Goal: Task Accomplishment & Management: Complete application form

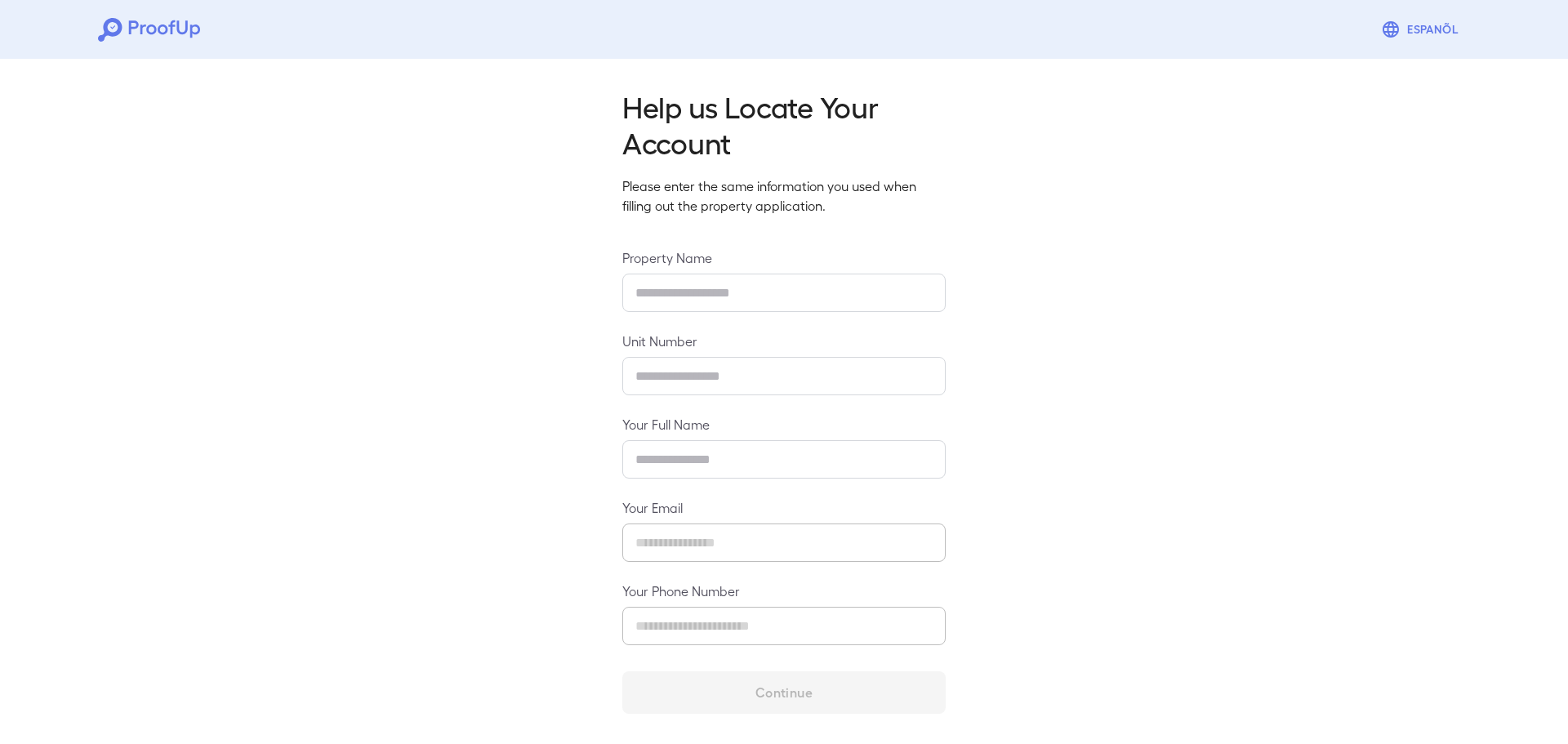
type input "**********"
type input "****"
type input "**********"
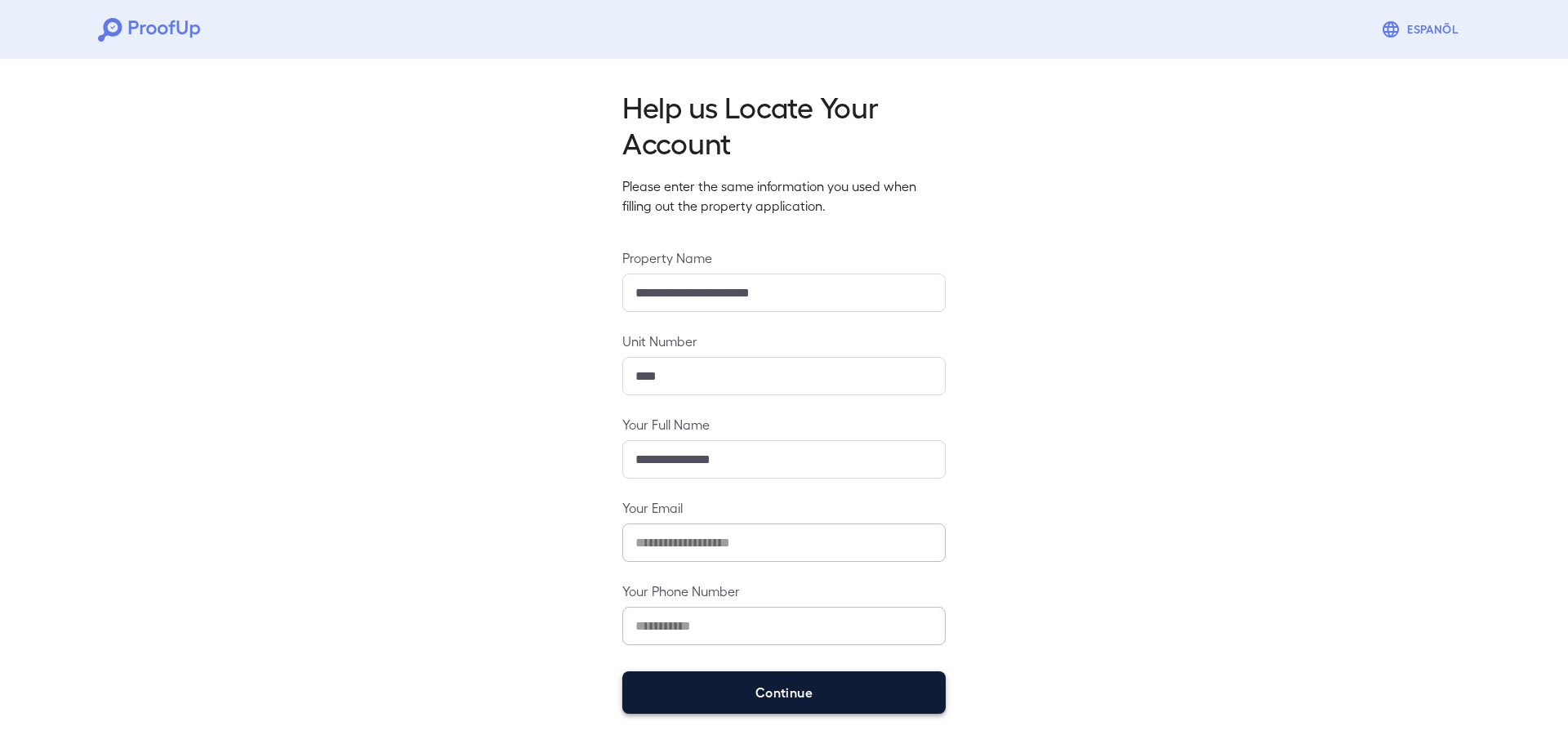
click at [802, 691] on button "Continue" at bounding box center [784, 692] width 323 height 43
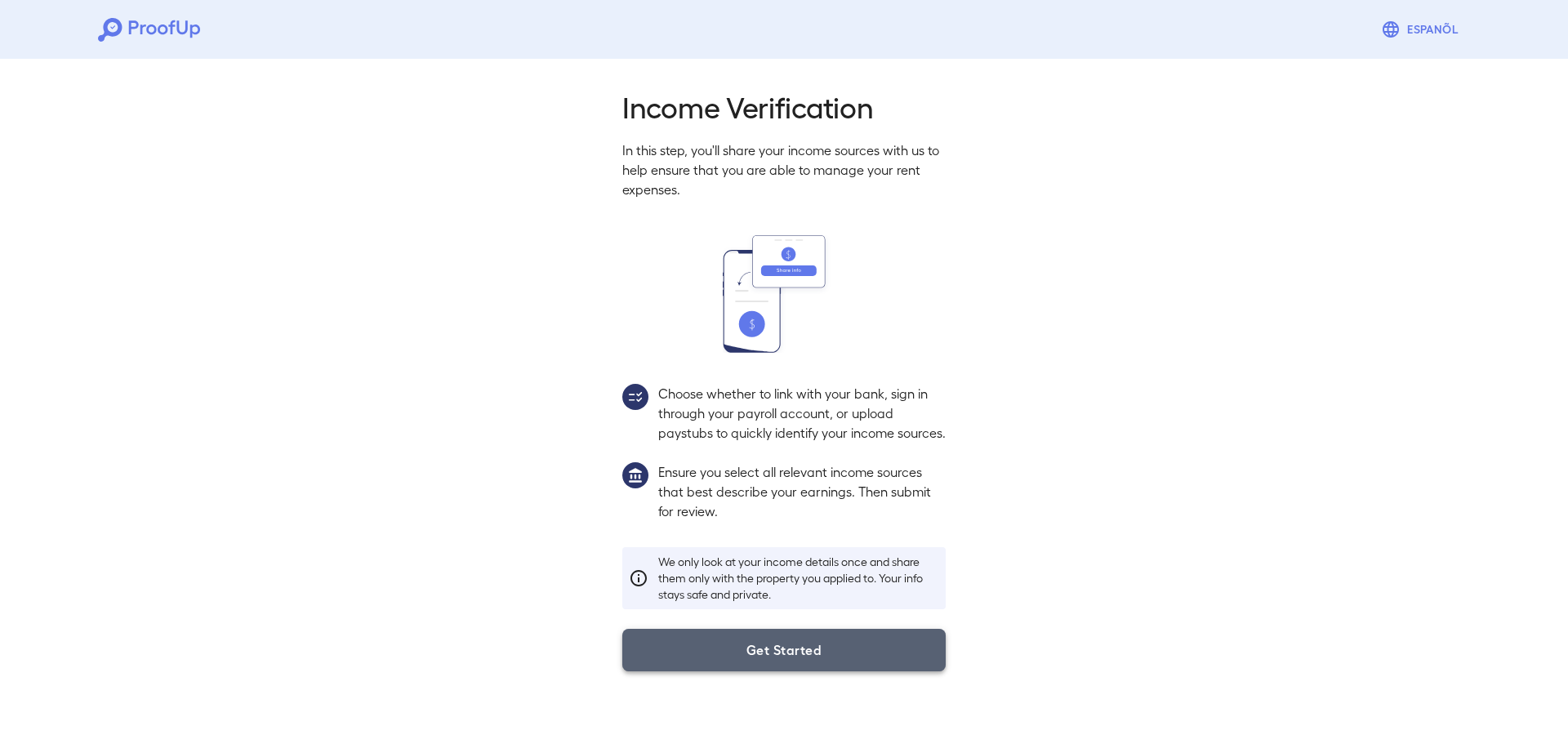
click at [789, 671] on button "Get Started" at bounding box center [784, 649] width 323 height 43
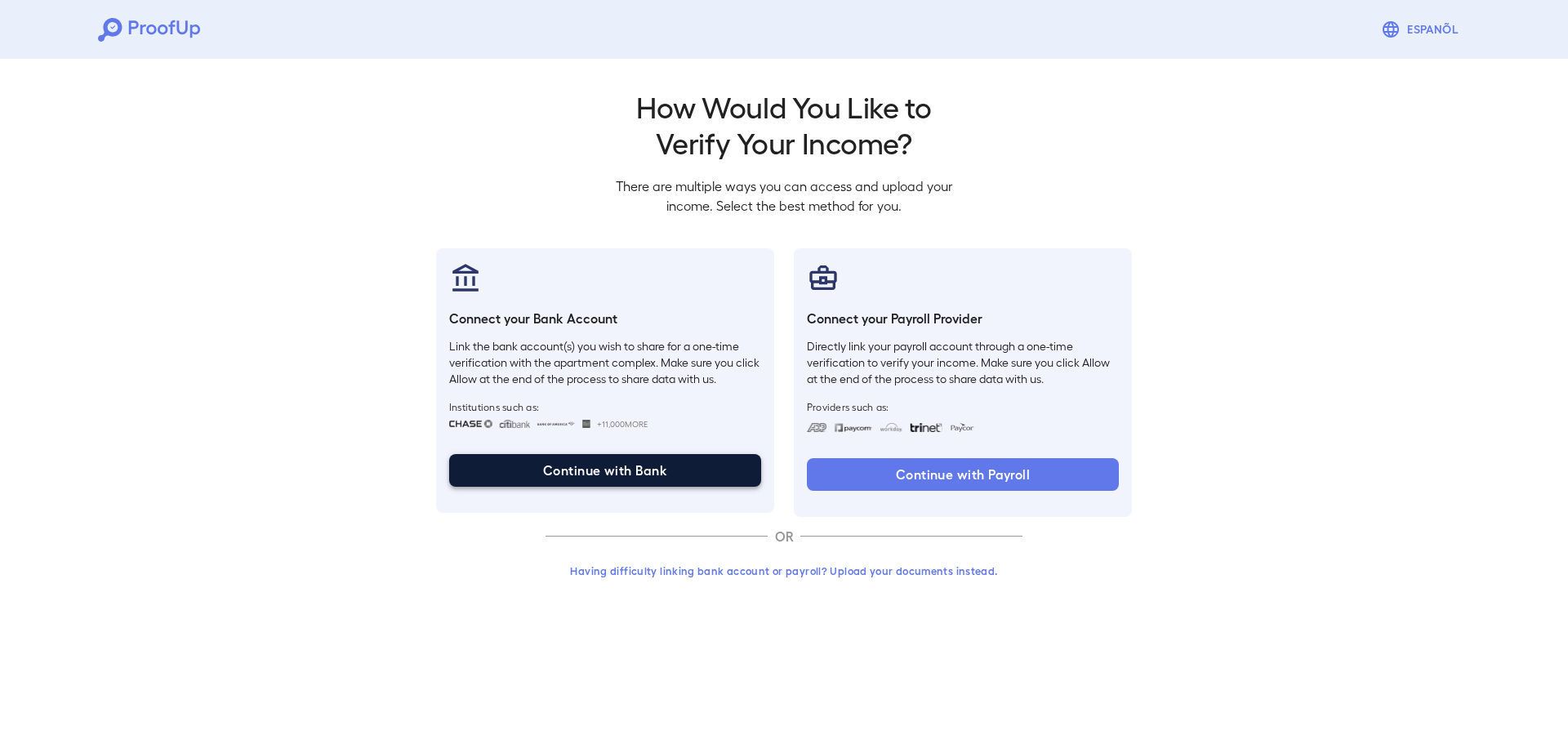
click at [663, 476] on button "Continue with Bank" at bounding box center [605, 470] width 312 height 33
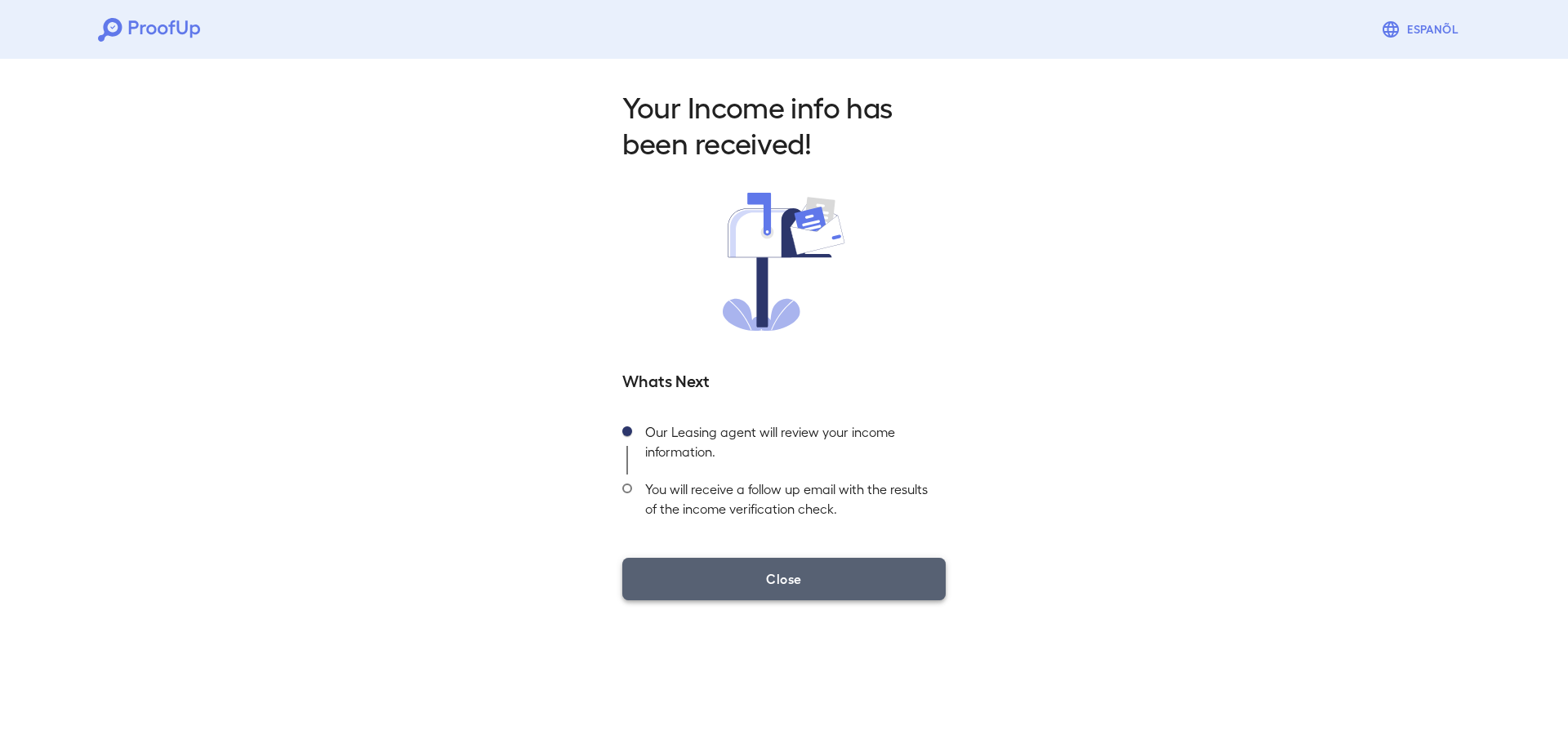
click at [806, 592] on button "Close" at bounding box center [784, 579] width 323 height 43
click at [754, 583] on button "Close" at bounding box center [784, 579] width 323 height 43
click at [801, 588] on button "Close" at bounding box center [784, 579] width 323 height 43
click at [825, 586] on button "Close" at bounding box center [784, 579] width 323 height 43
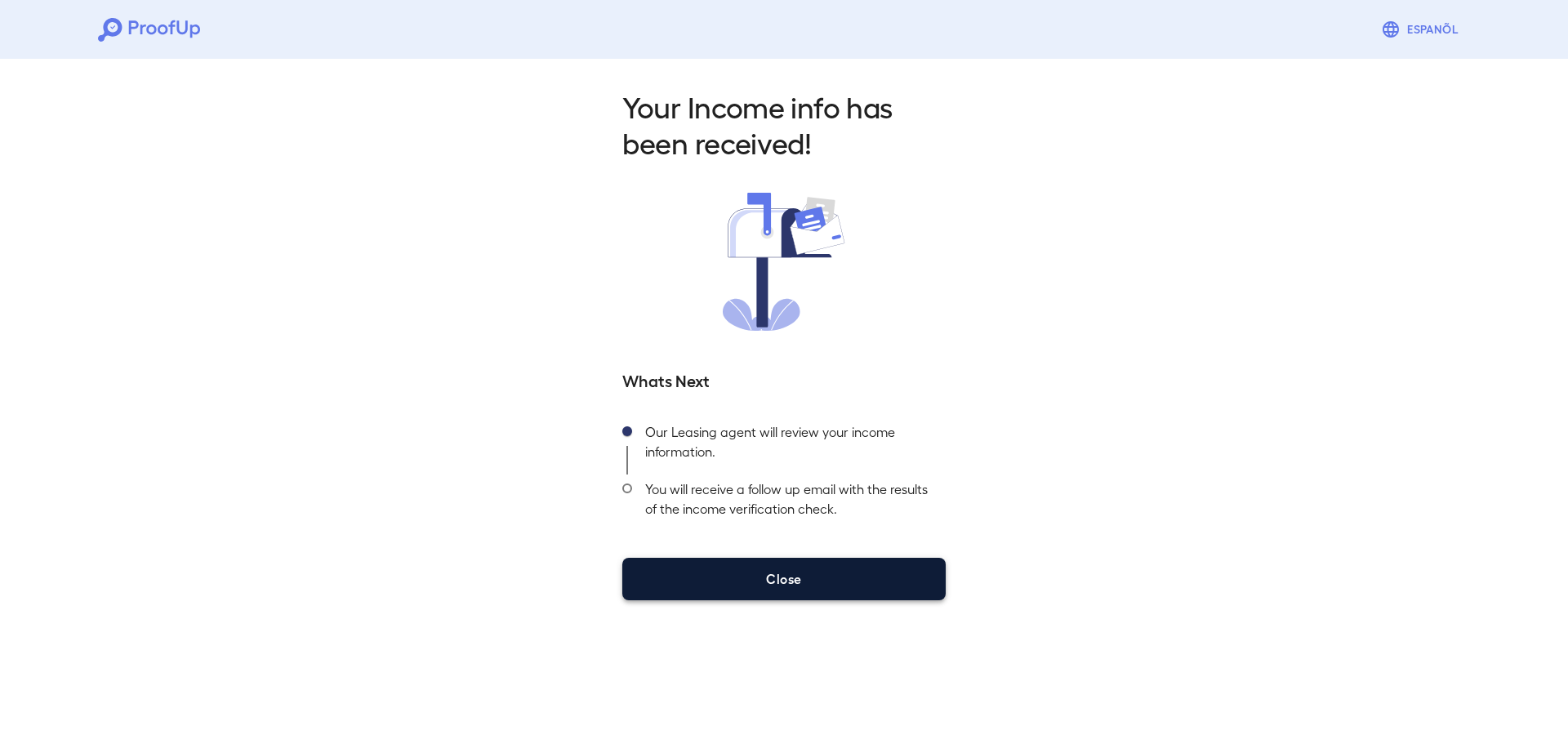
click at [825, 586] on button "Close" at bounding box center [784, 579] width 323 height 43
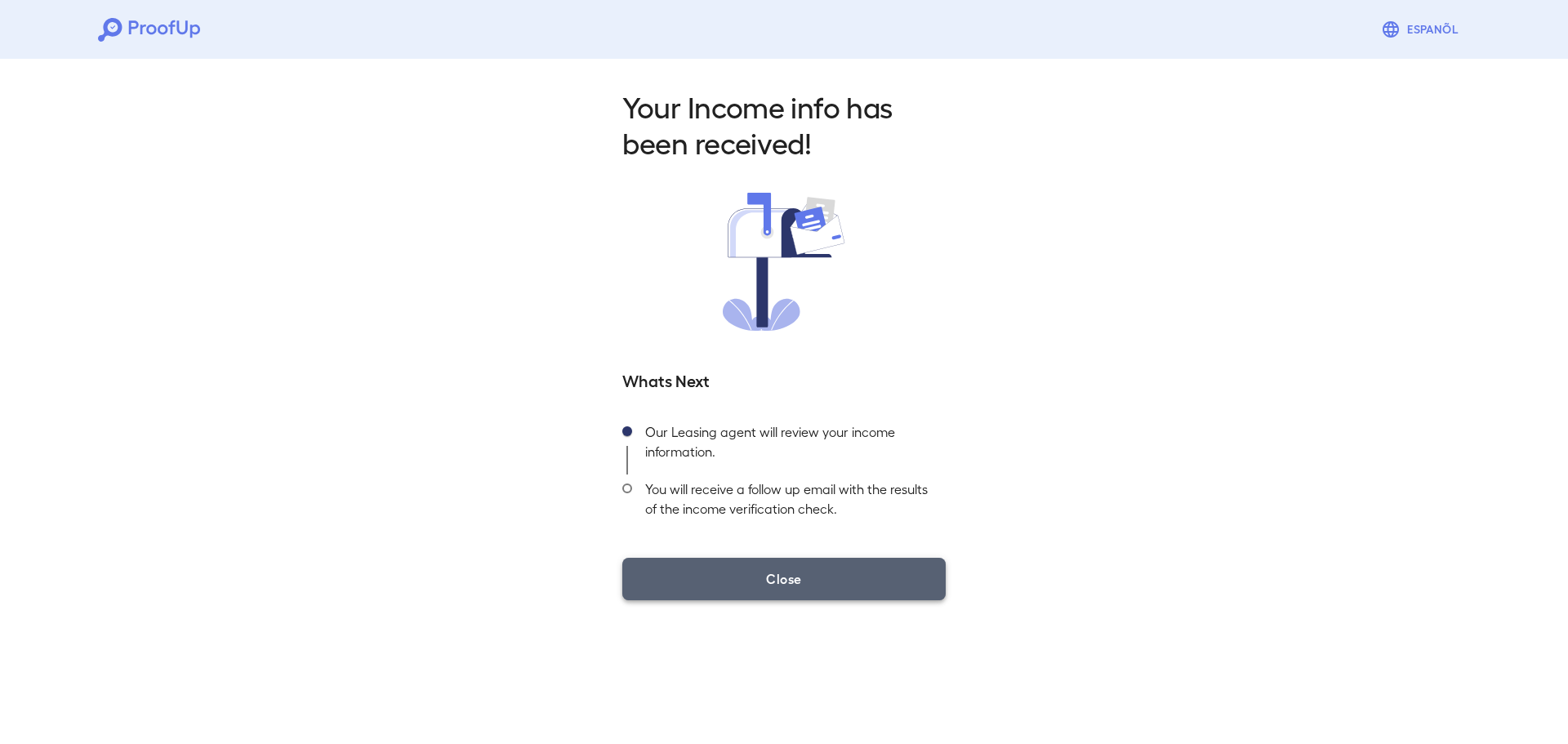
click at [780, 569] on button "Close" at bounding box center [784, 579] width 323 height 43
click at [779, 590] on button "Close" at bounding box center [784, 579] width 323 height 43
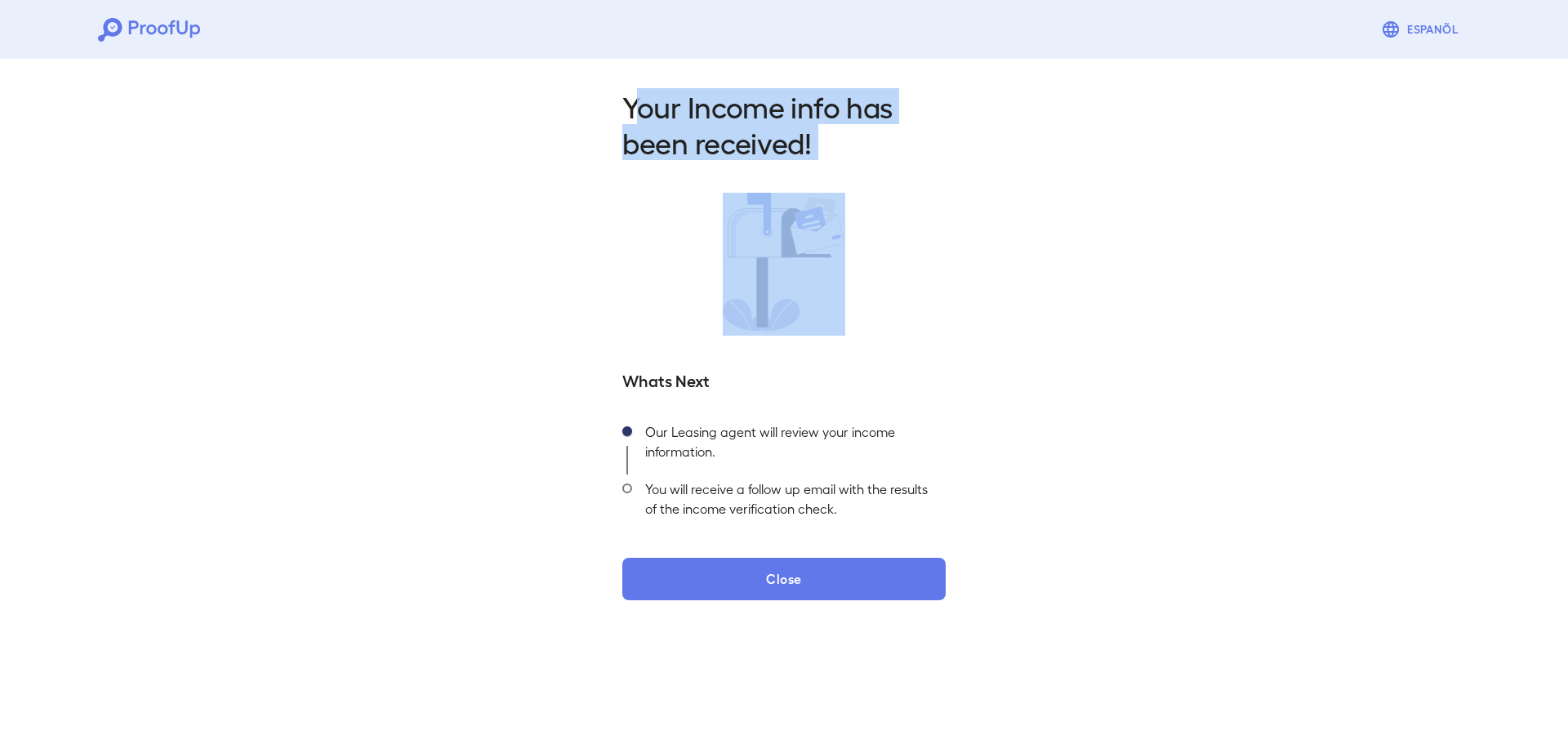
drag, startPoint x: 644, startPoint y: 82, endPoint x: 1061, endPoint y: 189, distance: 430.5
click at [1061, 189] on div "Your Income info has been received! Whats Next Our Leasing agent will review yo…" at bounding box center [784, 339] width 1568 height 575
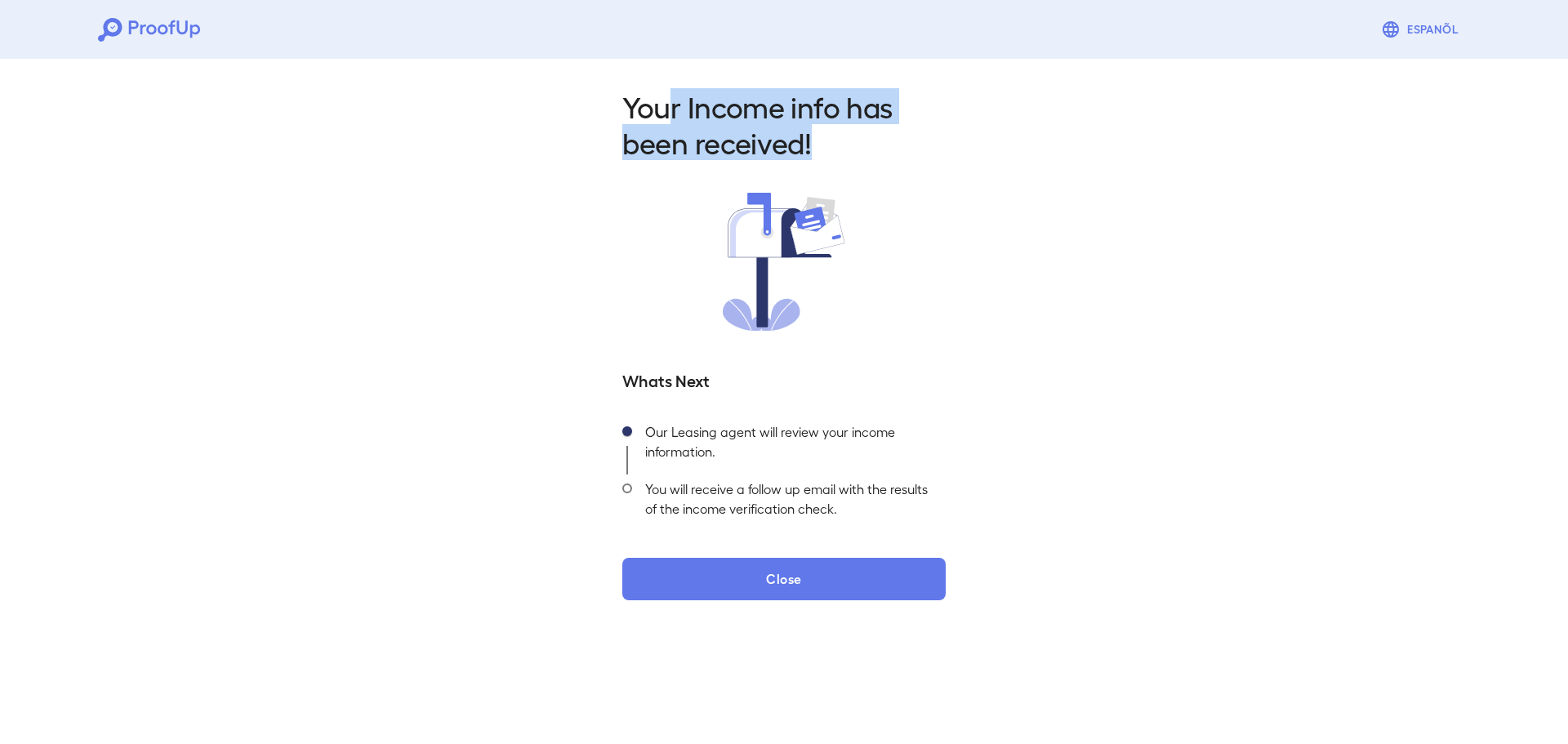
drag, startPoint x: 683, startPoint y: 111, endPoint x: 983, endPoint y: 158, distance: 303.7
click at [983, 158] on div "Your Income info has been received! Whats Next Our Leasing agent will review yo…" at bounding box center [784, 339] width 1568 height 575
drag, startPoint x: 921, startPoint y: 154, endPoint x: 821, endPoint y: 146, distance: 100.3
click at [919, 154] on h2 "Your Income info has been received!" at bounding box center [784, 124] width 323 height 72
click at [814, 146] on h2 "Your Income info has been received!" at bounding box center [784, 124] width 323 height 72
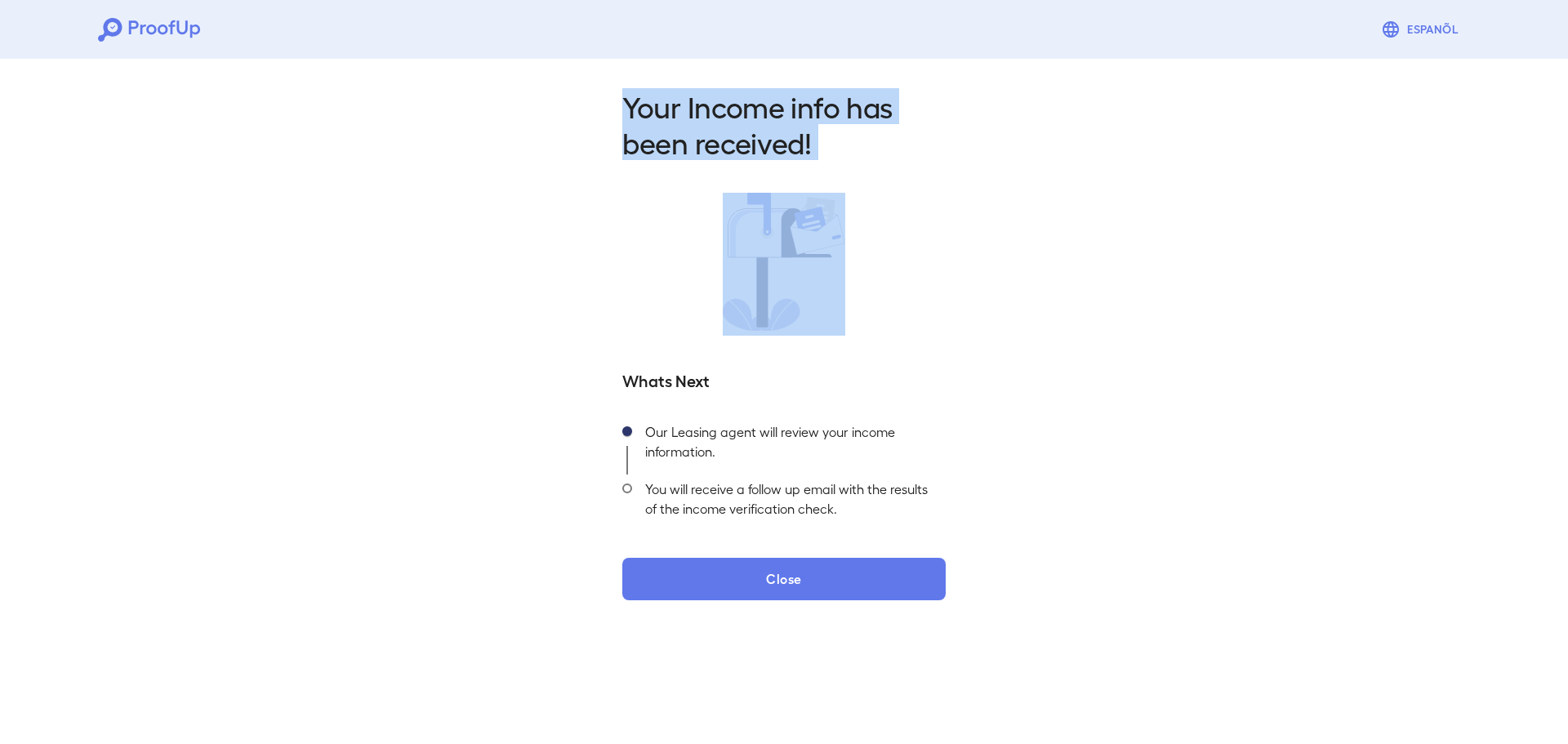
drag, startPoint x: 812, startPoint y: 146, endPoint x: 563, endPoint y: 112, distance: 251.3
click at [563, 112] on div "Your Income info has been received! Whats Next Our Leasing agent will review yo…" at bounding box center [784, 339] width 1568 height 575
click at [565, 111] on div "Your Income info has been received! Whats Next Our Leasing agent will review yo…" at bounding box center [784, 339] width 1568 height 575
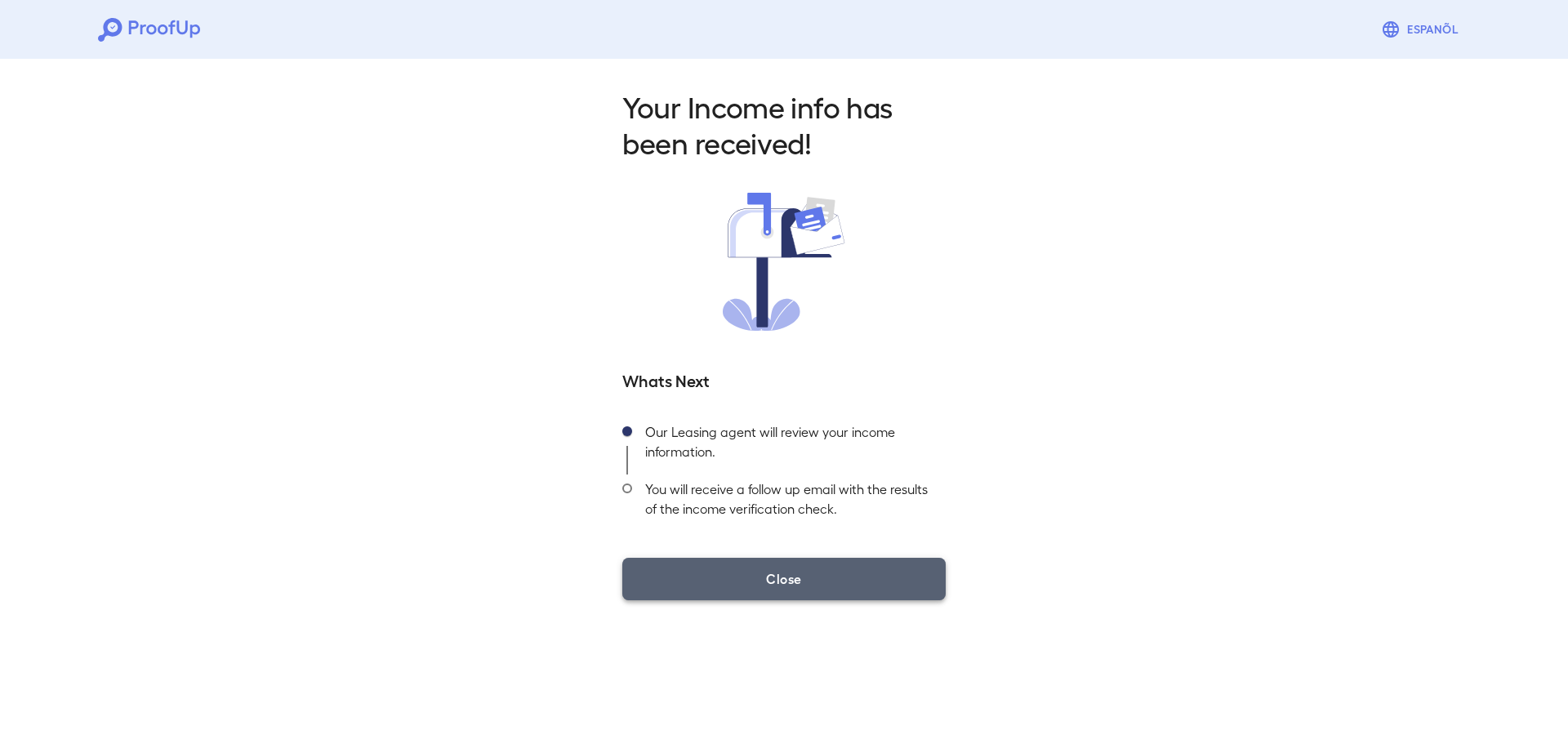
click at [700, 563] on button "Close" at bounding box center [784, 579] width 323 height 43
click at [698, 563] on button "Close" at bounding box center [784, 579] width 323 height 43
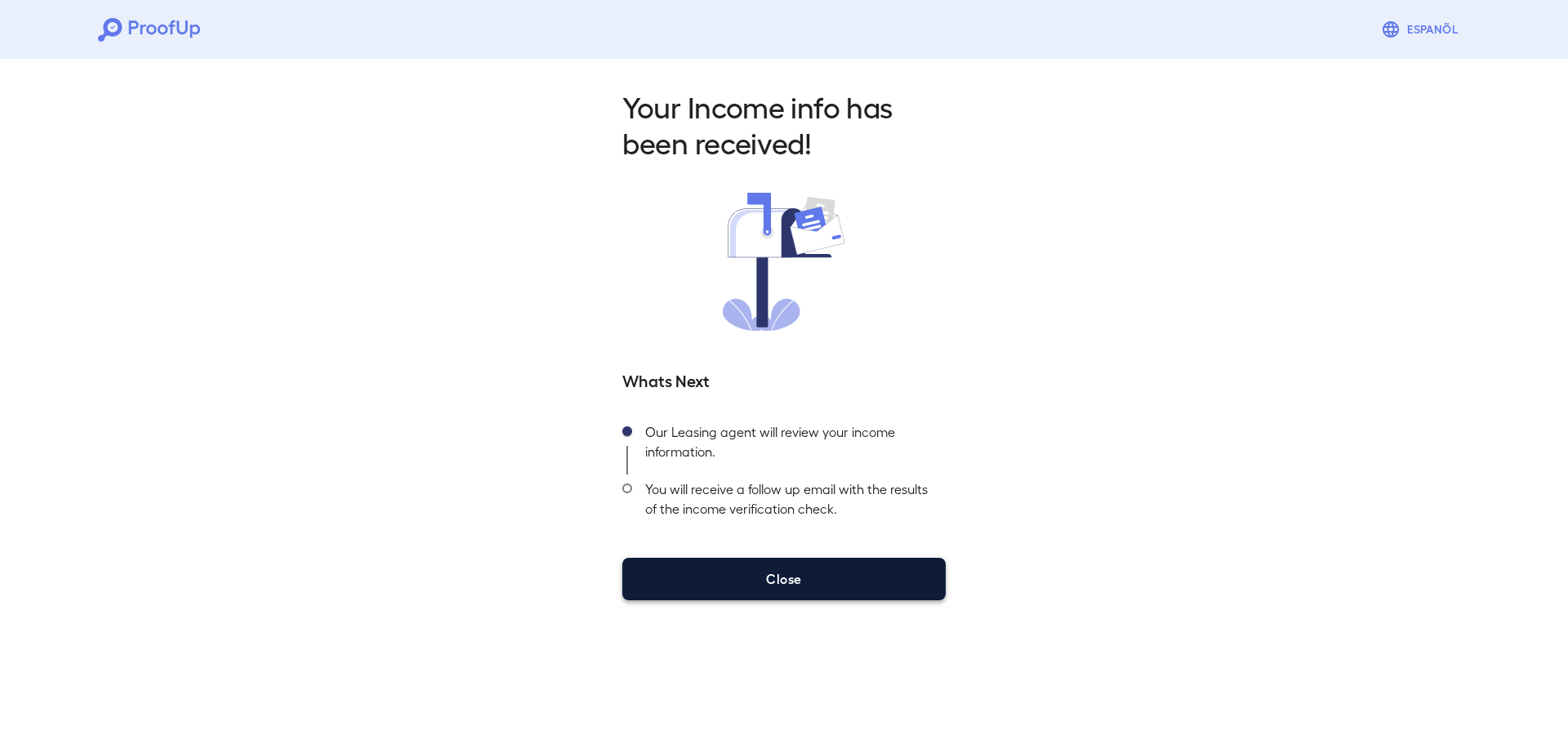
click at [752, 578] on button "Close" at bounding box center [784, 579] width 323 height 43
click at [753, 575] on button "Close" at bounding box center [784, 579] width 323 height 43
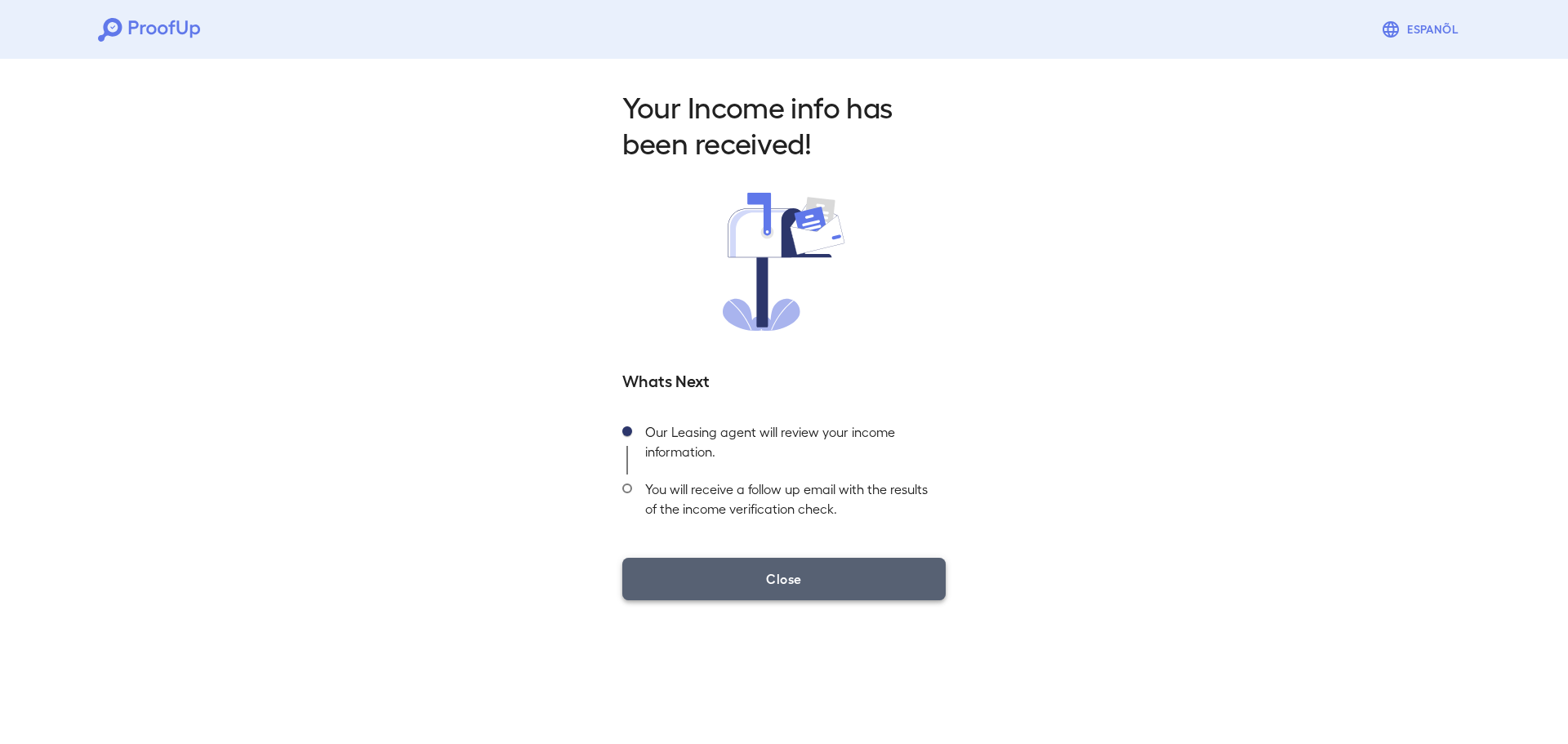
click at [751, 574] on button "Close" at bounding box center [784, 579] width 323 height 43
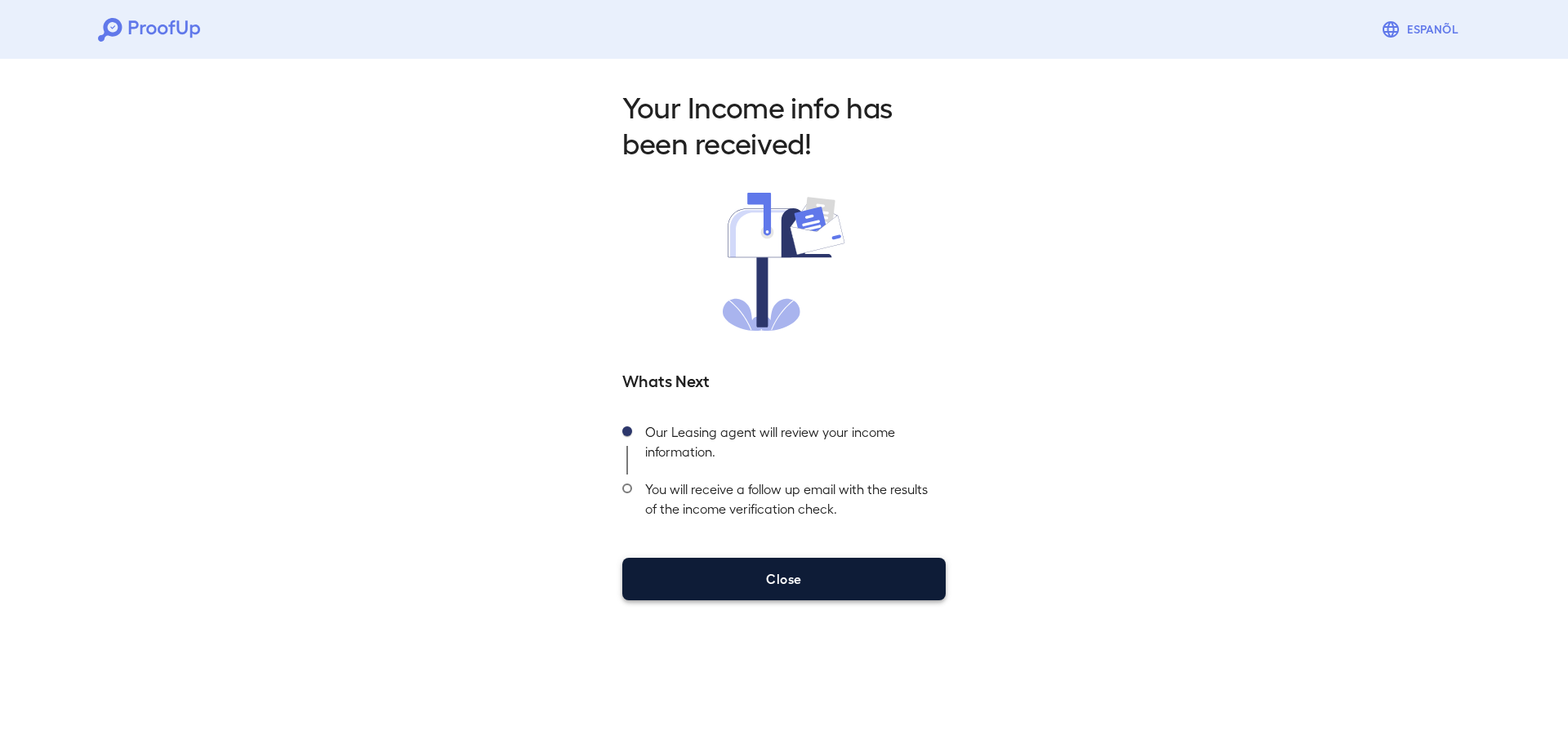
click at [750, 574] on button "Close" at bounding box center [784, 579] width 323 height 43
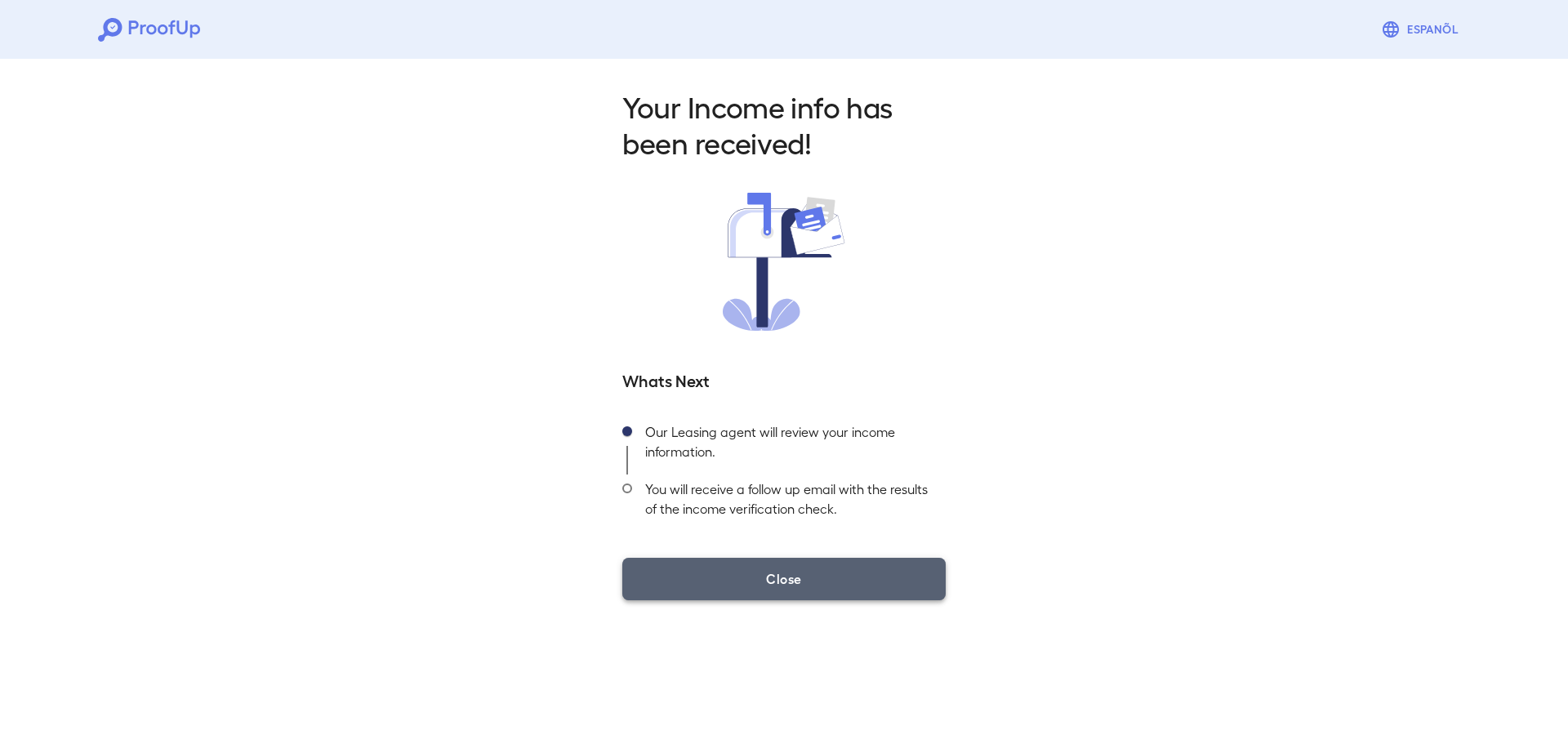
click at [750, 572] on button "Close" at bounding box center [784, 579] width 323 height 43
click at [750, 571] on button "Close" at bounding box center [784, 579] width 323 height 43
